Goal: Use online tool/utility: Utilize a website feature to perform a specific function

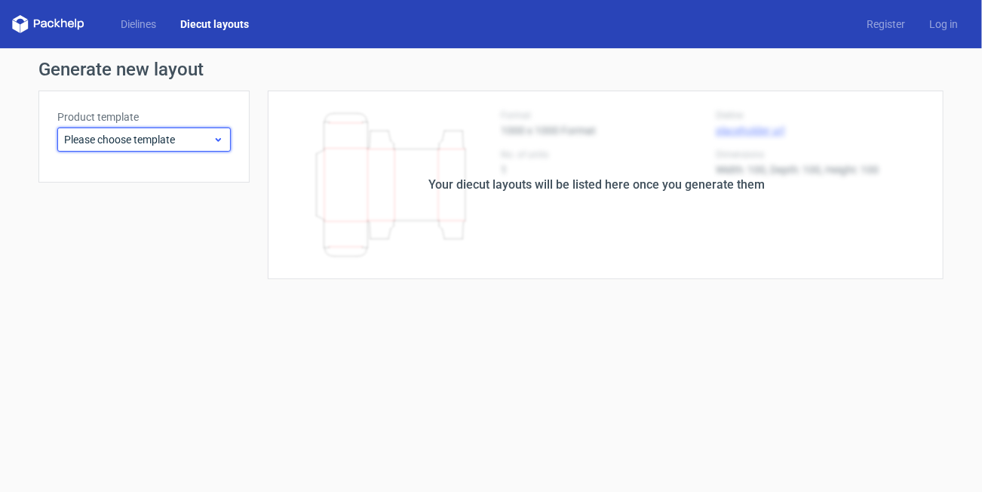
click at [174, 132] on span "Please choose template" at bounding box center [138, 139] width 149 height 15
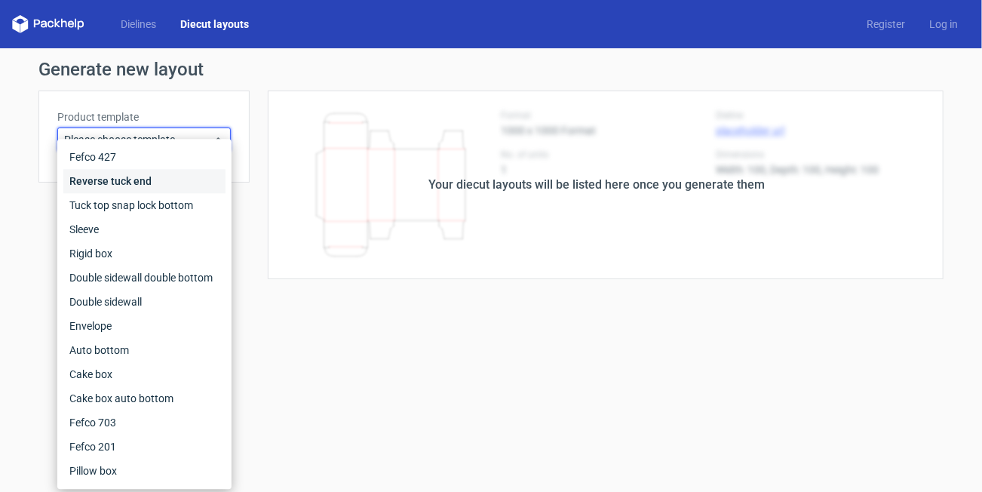
click at [158, 177] on div "Reverse tuck end" at bounding box center [144, 181] width 162 height 24
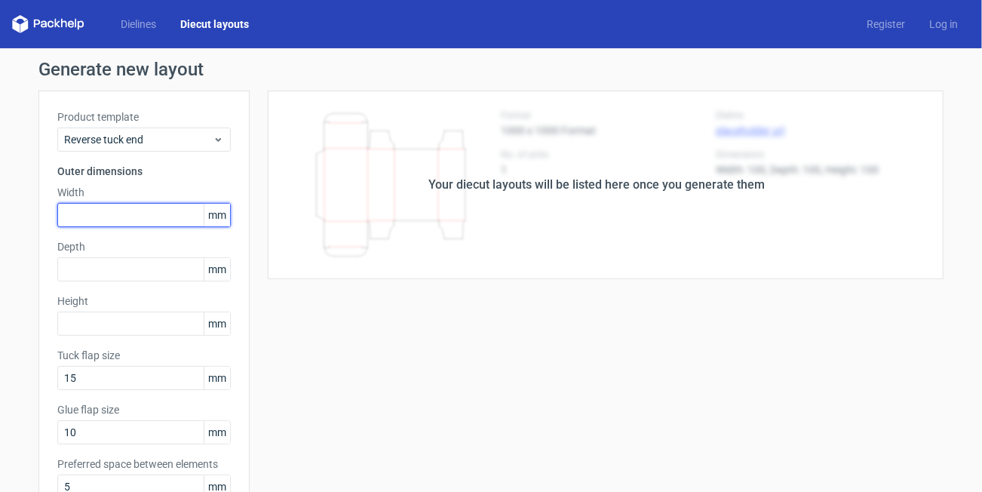
click at [136, 210] on input "text" at bounding box center [143, 215] width 173 height 24
type input "44"
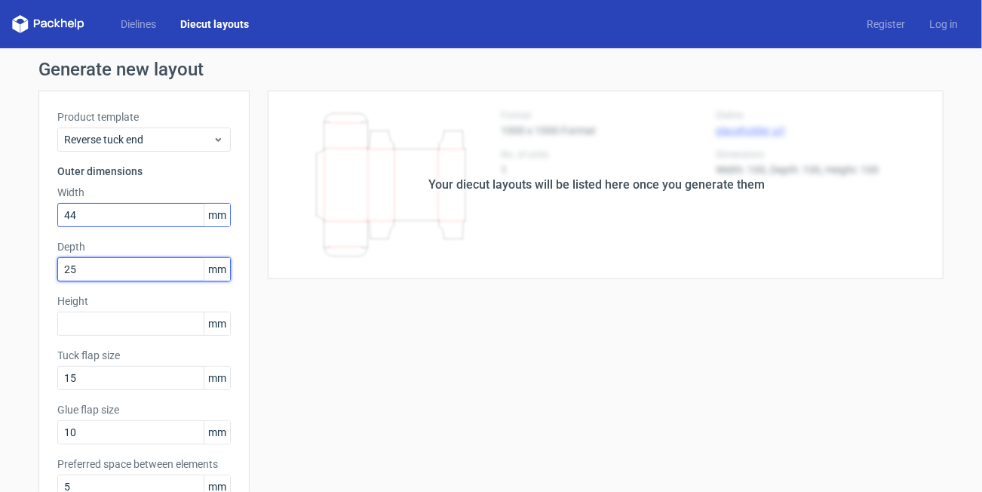
type input "25"
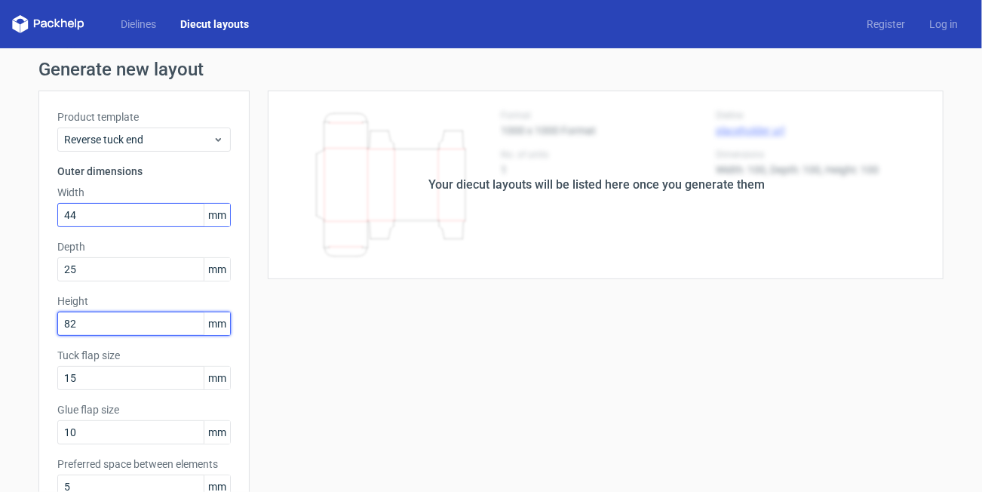
type input "82"
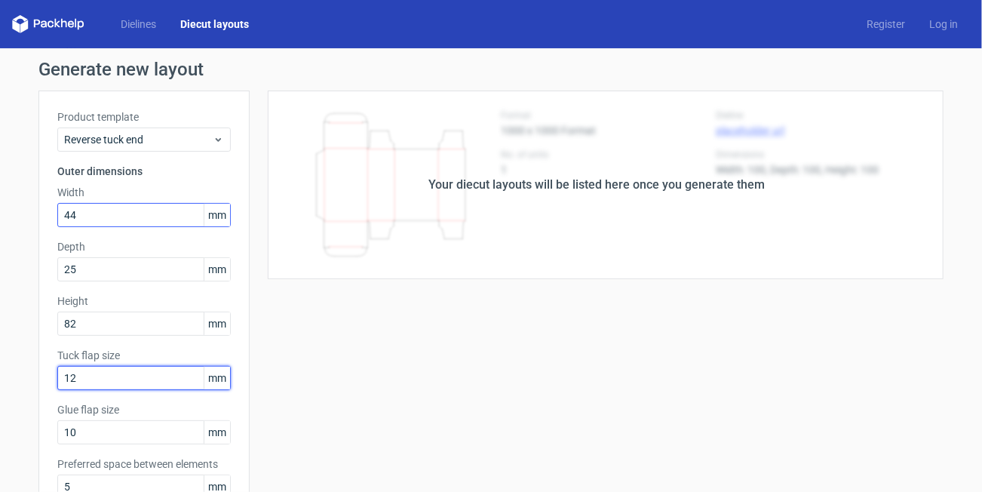
type input "12"
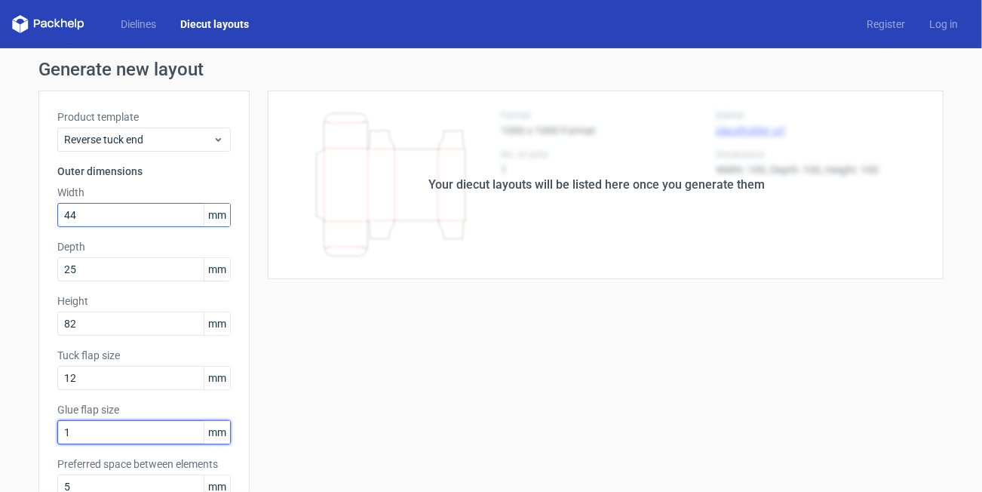
type input "10"
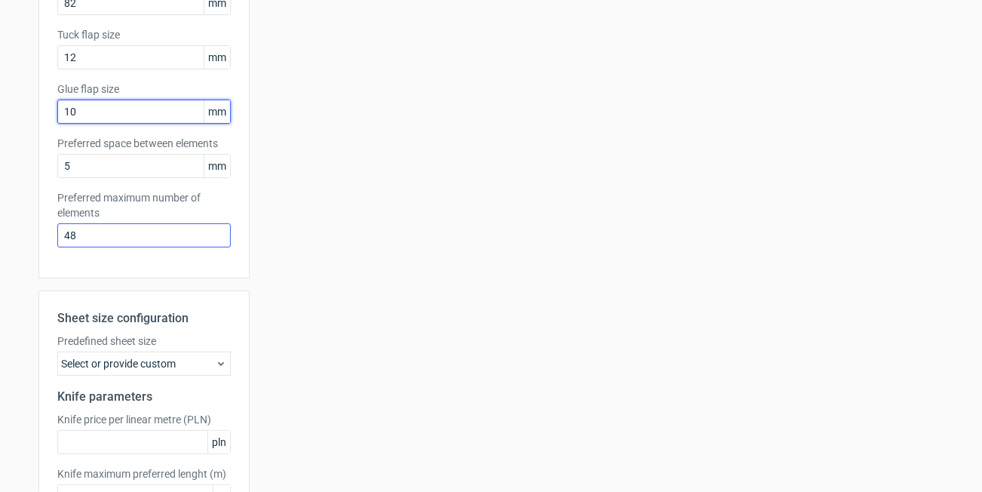
scroll to position [376, 0]
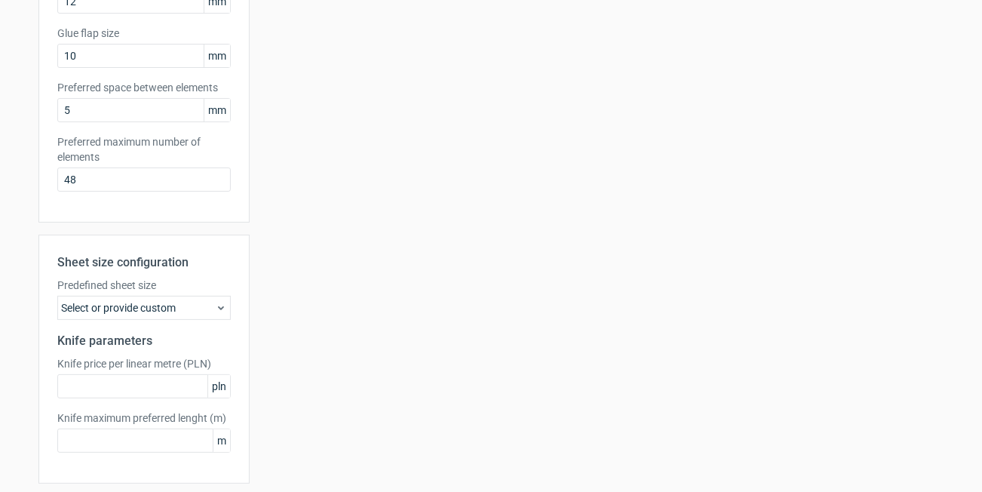
click at [134, 304] on div "Select or provide custom" at bounding box center [143, 308] width 173 height 24
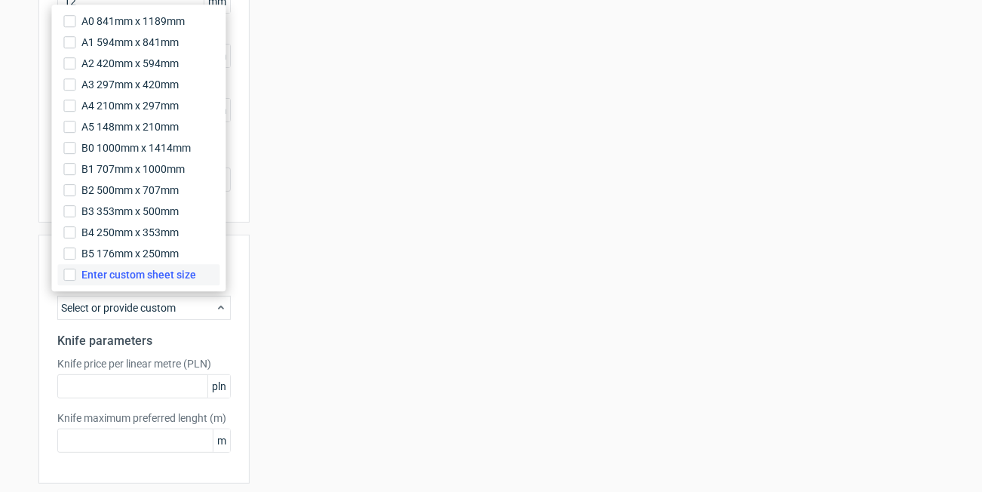
click at [141, 270] on span "Enter custom sheet size" at bounding box center [138, 274] width 115 height 15
click at [75, 270] on input "Enter custom sheet size" at bounding box center [69, 274] width 12 height 12
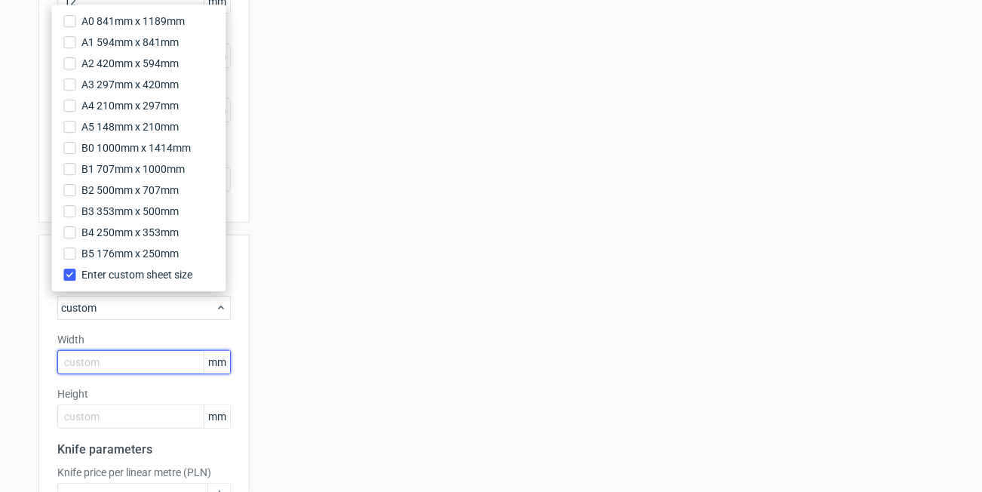
click at [127, 354] on input "text" at bounding box center [143, 362] width 173 height 24
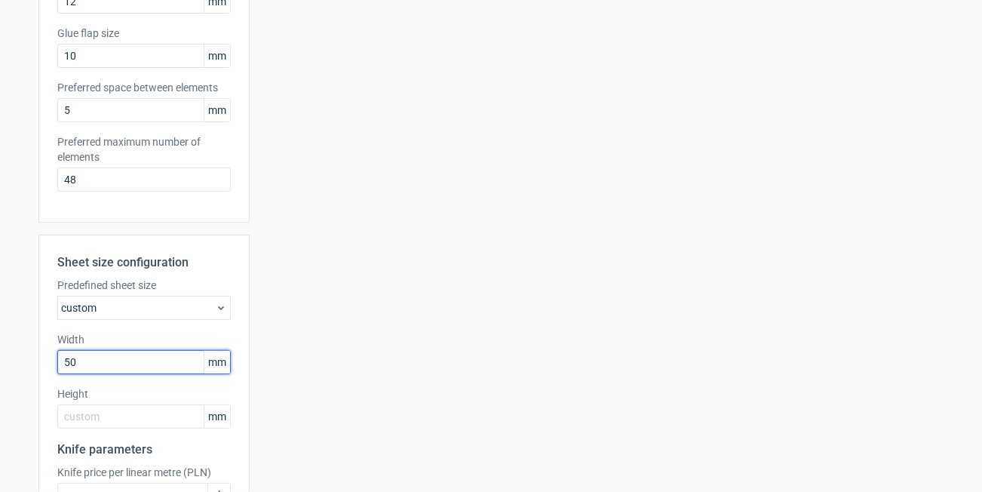
type input "5"
type input "650"
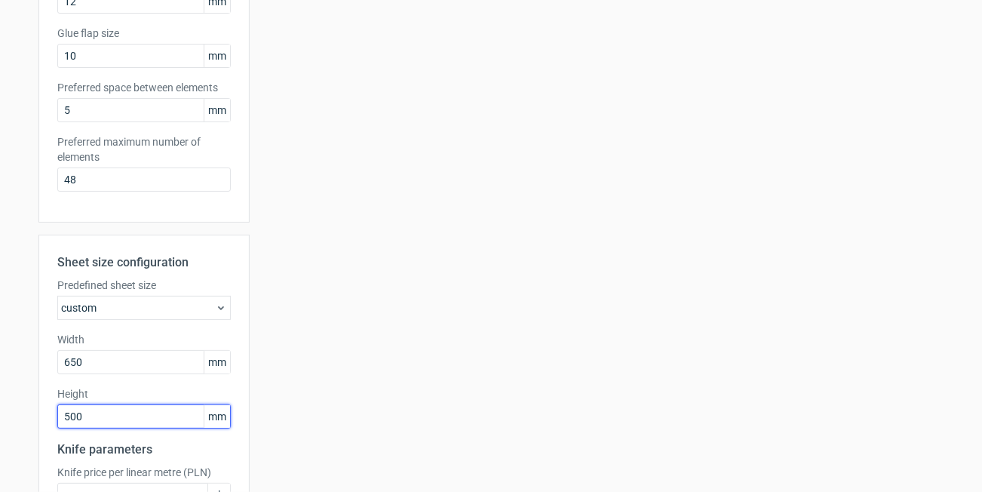
type input "500"
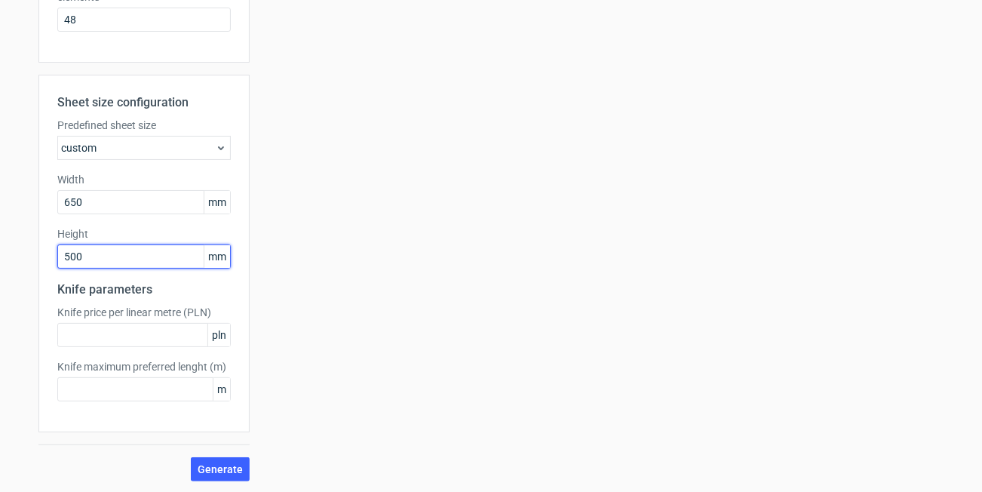
scroll to position [0, 0]
